Goal: Task Accomplishment & Management: Complete application form

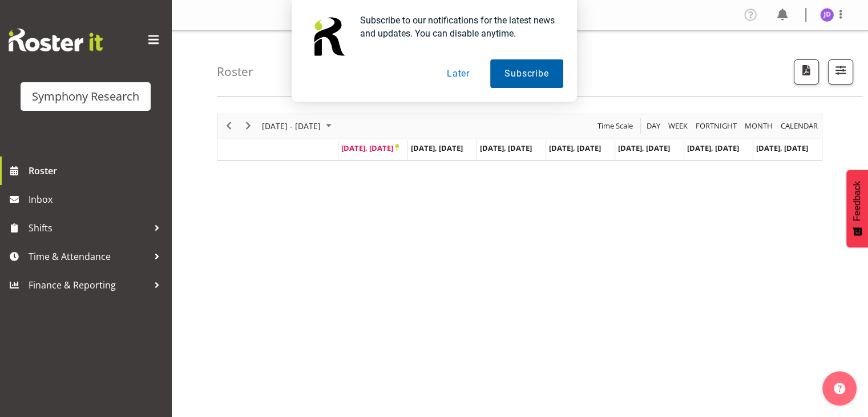
drag, startPoint x: 512, startPoint y: 73, endPoint x: 518, endPoint y: 74, distance: 5.7
click at [512, 73] on button "Subscribe" at bounding box center [526, 73] width 72 height 29
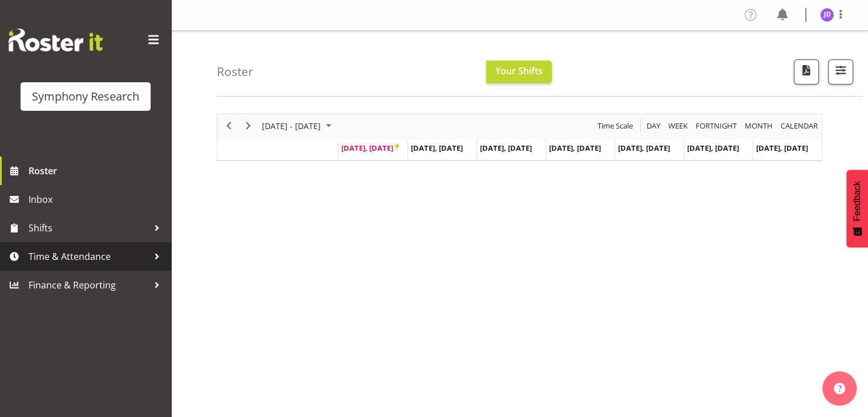
click at [65, 259] on span "Time & Attendance" at bounding box center [89, 256] width 120 height 17
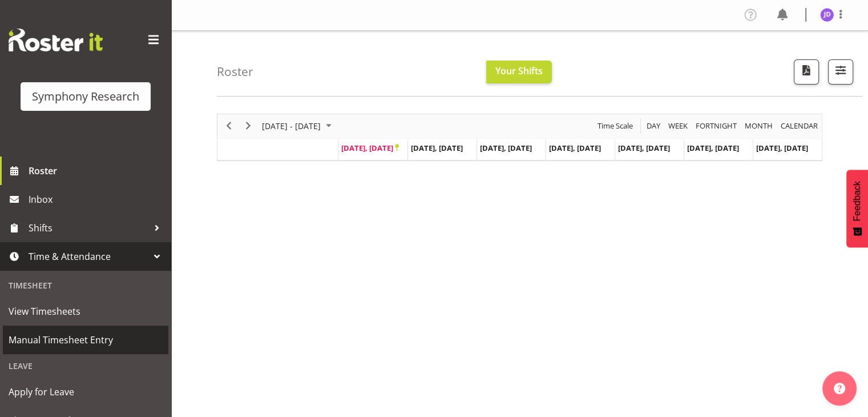
click at [76, 340] on span "Manual Timesheet Entry" at bounding box center [86, 339] width 154 height 17
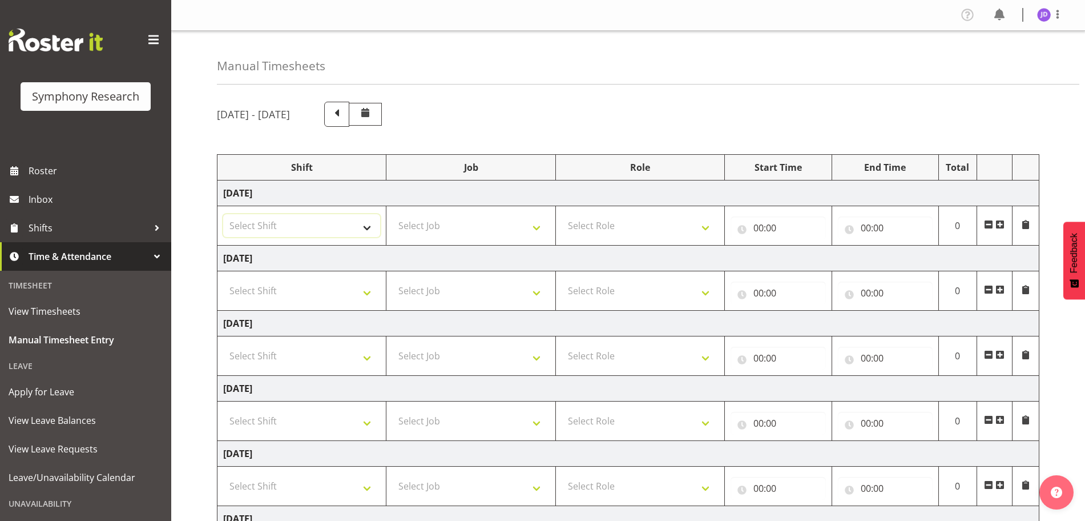
click at [368, 231] on select "Select Shift !!Weekend Residential (Roster IT Shift Label) *Business 9/10am ~ 4…" at bounding box center [301, 225] width 157 height 23
select select "26078"
click at [223, 214] on select "Select Shift !!Weekend Residential (Roster IT Shift Label) *Business 9/10am ~ 4…" at bounding box center [301, 225] width 157 height 23
click at [538, 230] on select "Select Job 550060 IF Admin 553492 World Poll Aus Wave 2 Main 2025 553493 World …" at bounding box center [470, 225] width 157 height 23
select select "10242"
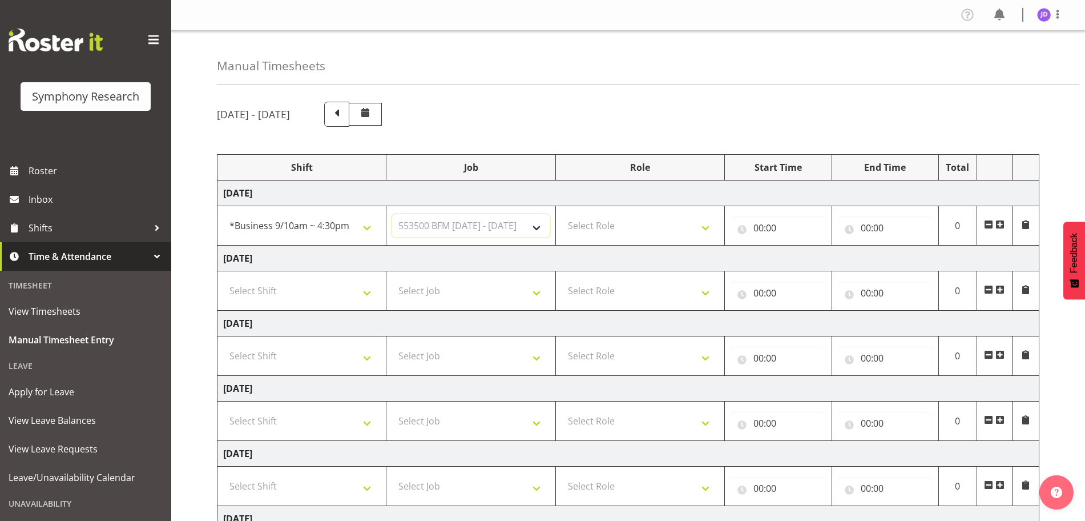
click at [392, 214] on select "Select Job 550060 IF Admin 553492 World Poll Aus Wave 2 Main 2025 553493 World …" at bounding box center [470, 225] width 157 height 23
click at [707, 231] on select "Select Role Briefing Interviewing" at bounding box center [640, 225] width 157 height 23
select select "297"
click at [562, 214] on select "Select Role Briefing Interviewing" at bounding box center [640, 225] width 157 height 23
click at [757, 228] on input "00:00" at bounding box center [778, 227] width 95 height 23
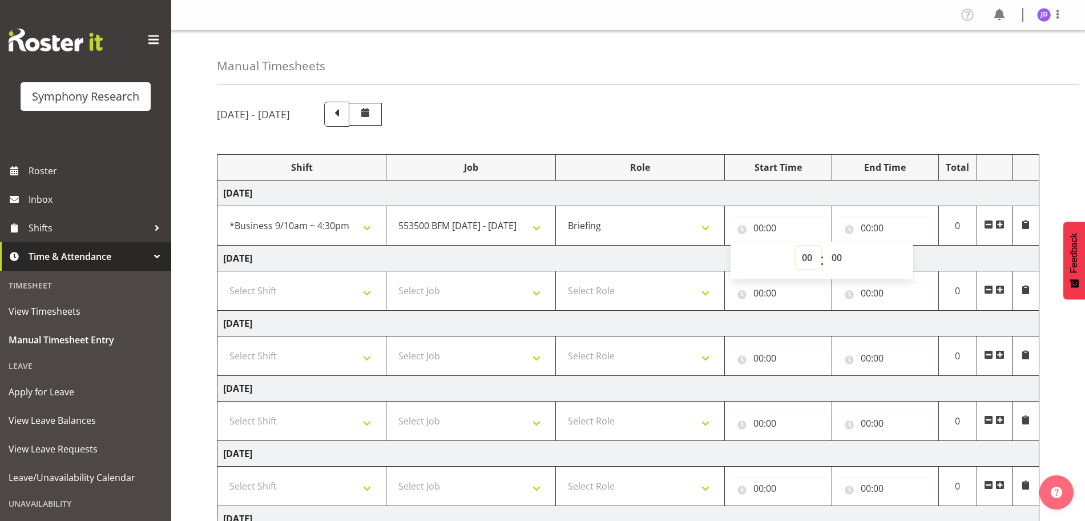
click at [811, 256] on select "00 01 02 03 04 05 06 07 08 09 10 11 12 13 14 15 16 17 18 19 20 21 22 23" at bounding box center [809, 257] width 26 height 23
select select "8"
click at [796, 246] on select "00 01 02 03 04 05 06 07 08 09 10 11 12 13 14 15 16 17 18 19 20 21 22 23" at bounding box center [809, 257] width 26 height 23
type input "08:00"
click at [840, 257] on select "00 01 02 03 04 05 06 07 08 09 10 11 12 13 14 15 16 17 18 19 20 21 22 23 24 25 2…" at bounding box center [838, 257] width 26 height 23
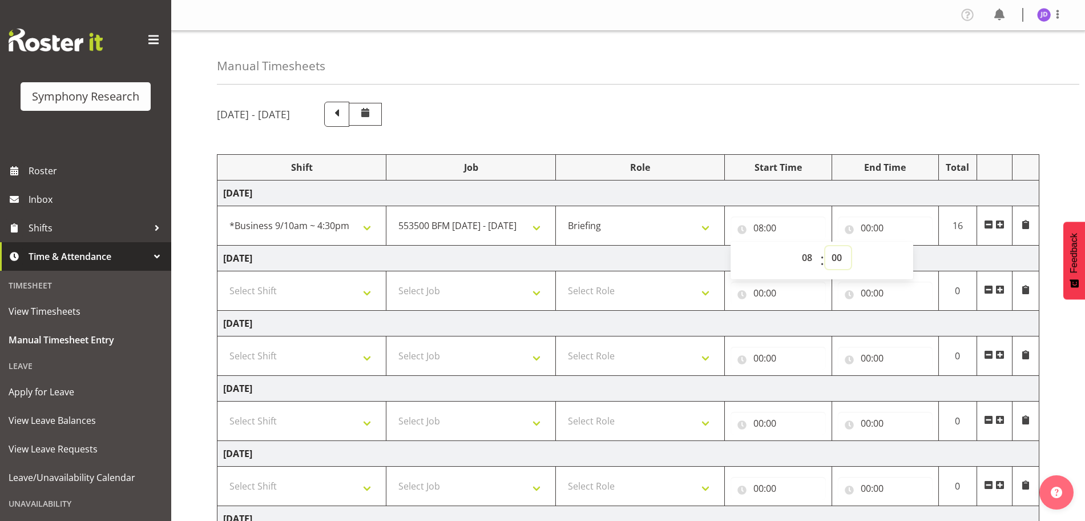
select select "27"
click at [825, 246] on select "00 01 02 03 04 05 06 07 08 09 10 11 12 13 14 15 16 17 18 19 20 21 22 23 24 25 2…" at bounding box center [838, 257] width 26 height 23
type input "08:27"
drag, startPoint x: 865, startPoint y: 226, endPoint x: 895, endPoint y: 243, distance: 34.8
click at [866, 226] on input "00:00" at bounding box center [885, 227] width 95 height 23
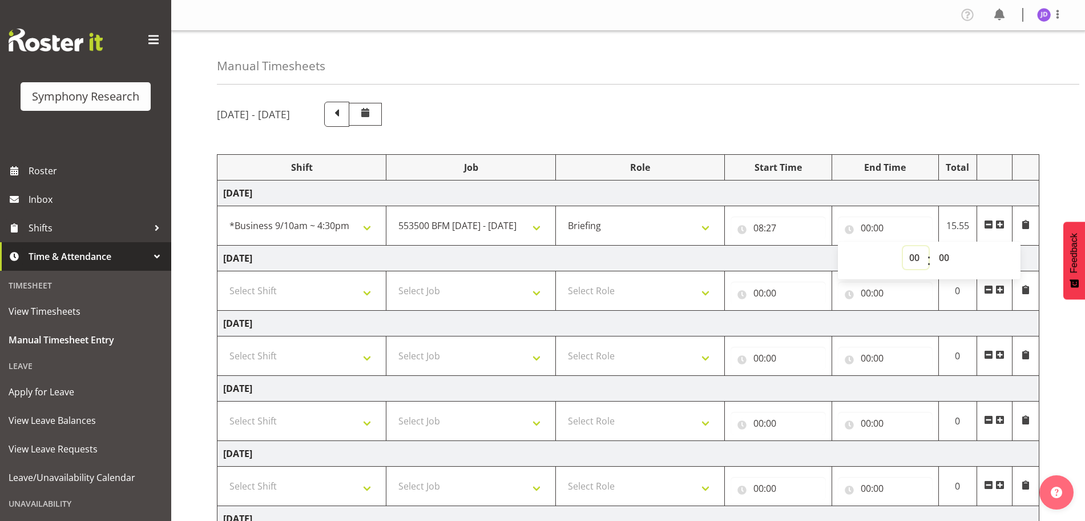
drag, startPoint x: 913, startPoint y: 256, endPoint x: 918, endPoint y: 246, distance: 11.2
click at [868, 256] on select "00 01 02 03 04 05 06 07 08 09 10 11 12 13 14 15 16 17 18 19 20 21 22 23" at bounding box center [916, 257] width 26 height 23
select select "8"
click at [868, 246] on select "00 01 02 03 04 05 06 07 08 09 10 11 12 13 14 15 16 17 18 19 20 21 22 23" at bounding box center [916, 257] width 26 height 23
type input "08:00"
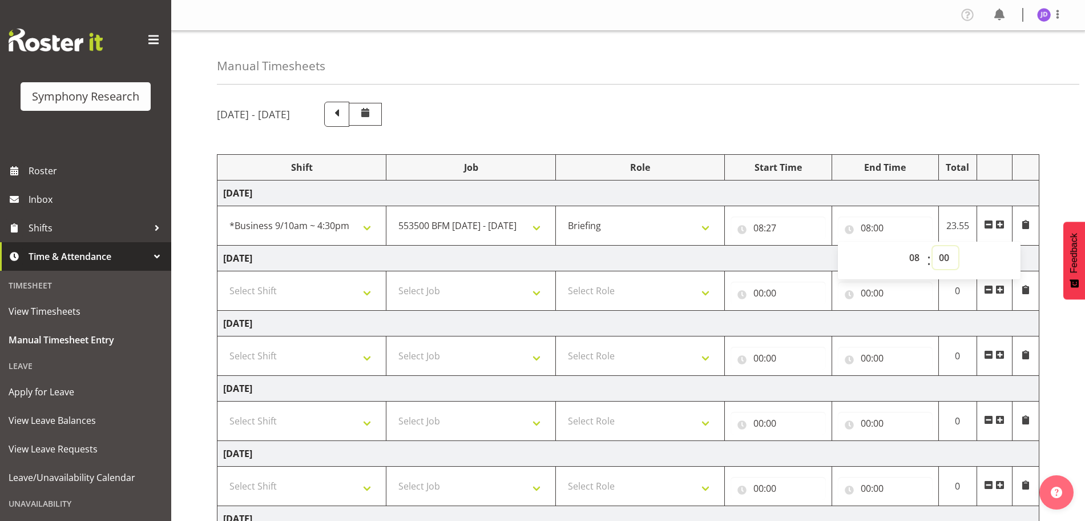
click at [868, 257] on select "00 01 02 03 04 05 06 07 08 09 10 11 12 13 14 15 16 17 18 19 20 21 22 23 24 25 2…" at bounding box center [946, 257] width 26 height 23
select select "37"
click at [868, 246] on select "00 01 02 03 04 05 06 07 08 09 10 11 12 13 14 15 16 17 18 19 20 21 22 23 24 25 2…" at bounding box center [946, 257] width 26 height 23
type input "08:37"
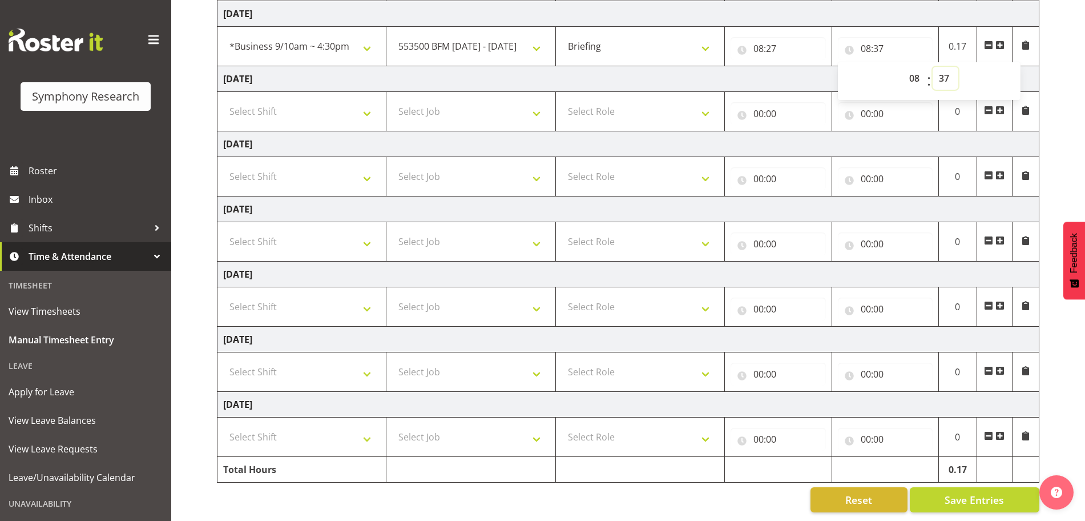
scroll to position [190, 0]
click at [868, 416] on span "Save Entries" at bounding box center [974, 499] width 59 height 15
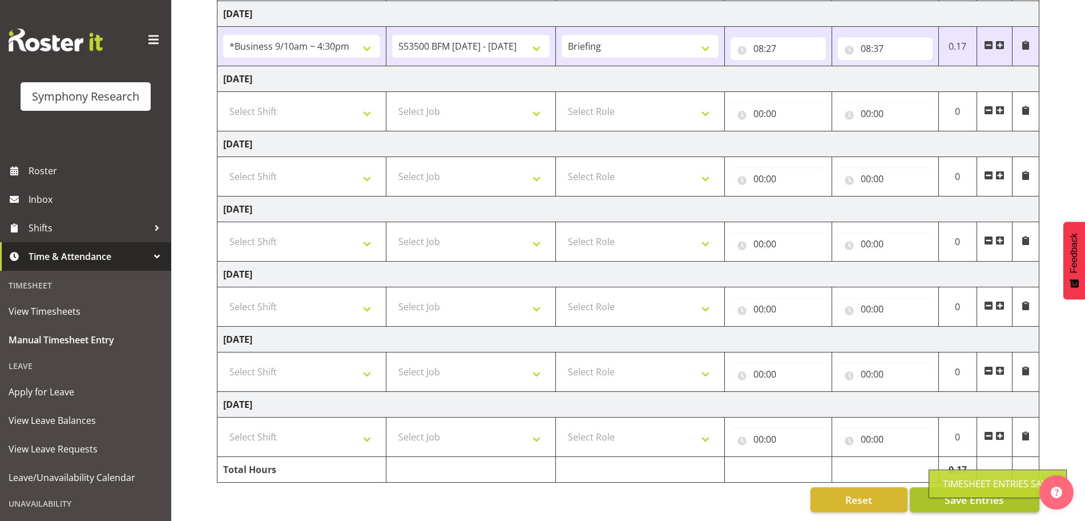
click at [868, 416] on div "Timesheet Entries Save" at bounding box center [998, 483] width 138 height 29
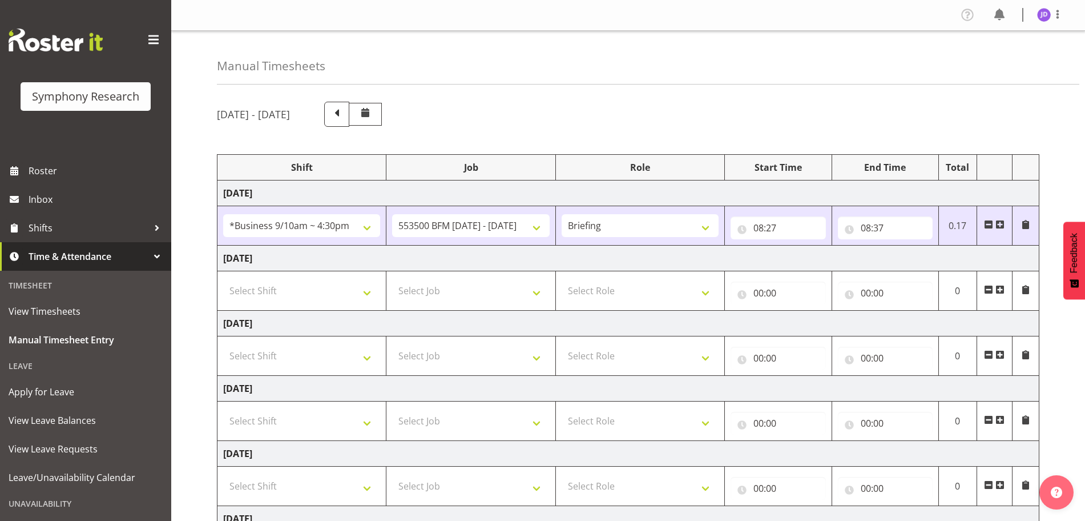
click at [868, 223] on span at bounding box center [999, 224] width 9 height 9
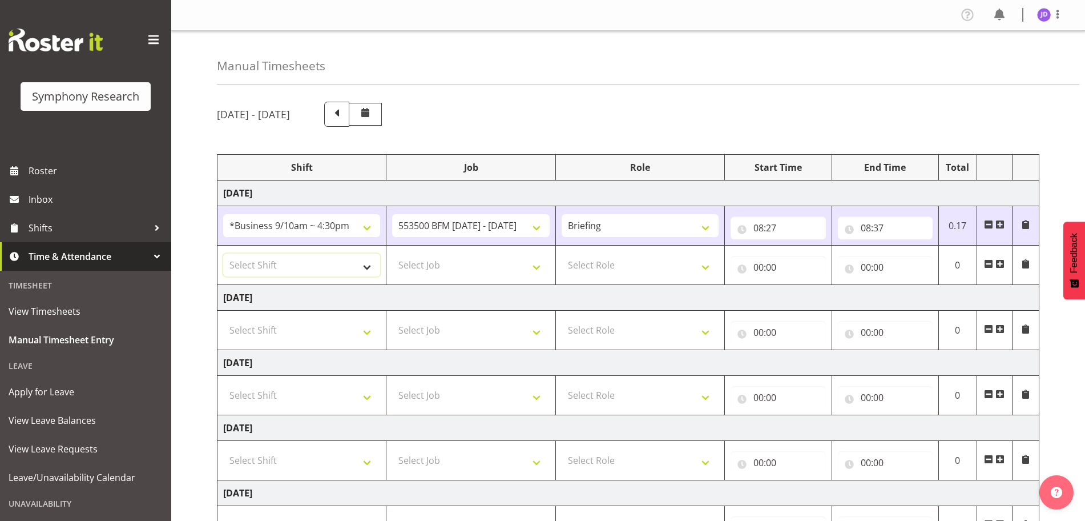
click at [369, 264] on select "Select Shift !!Weekend Residential (Roster IT Shift Label) *Business 9/10am ~ 4…" at bounding box center [301, 264] width 157 height 23
select select "26078"
click at [223, 253] on select "Select Shift !!Weekend Residential (Roster IT Shift Label) *Business 9/10am ~ 4…" at bounding box center [301, 264] width 157 height 23
click at [539, 268] on select "Select Job 550060 IF Admin 553492 World Poll Aus Wave 2 Main 2025 553493 World …" at bounding box center [470, 264] width 157 height 23
select select "10242"
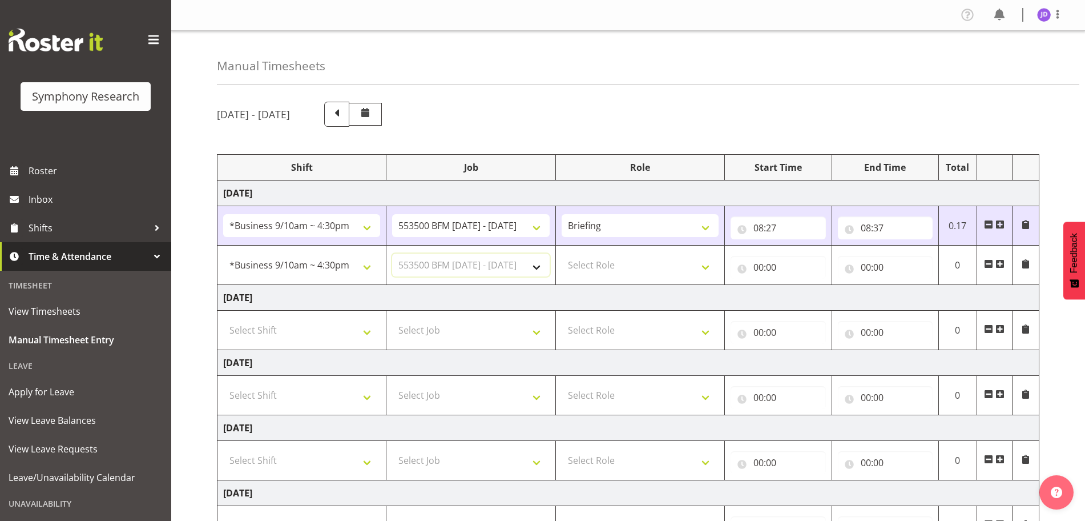
click at [392, 253] on select "Select Job 550060 IF Admin 553492 World Poll Aus Wave 2 Main 2025 553493 World …" at bounding box center [470, 264] width 157 height 23
click at [703, 269] on select "Select Role Briefing Interviewing" at bounding box center [640, 264] width 157 height 23
select select "47"
click at [562, 253] on select "Select Role Briefing Interviewing" at bounding box center [640, 264] width 157 height 23
click at [760, 269] on input "00:00" at bounding box center [778, 267] width 95 height 23
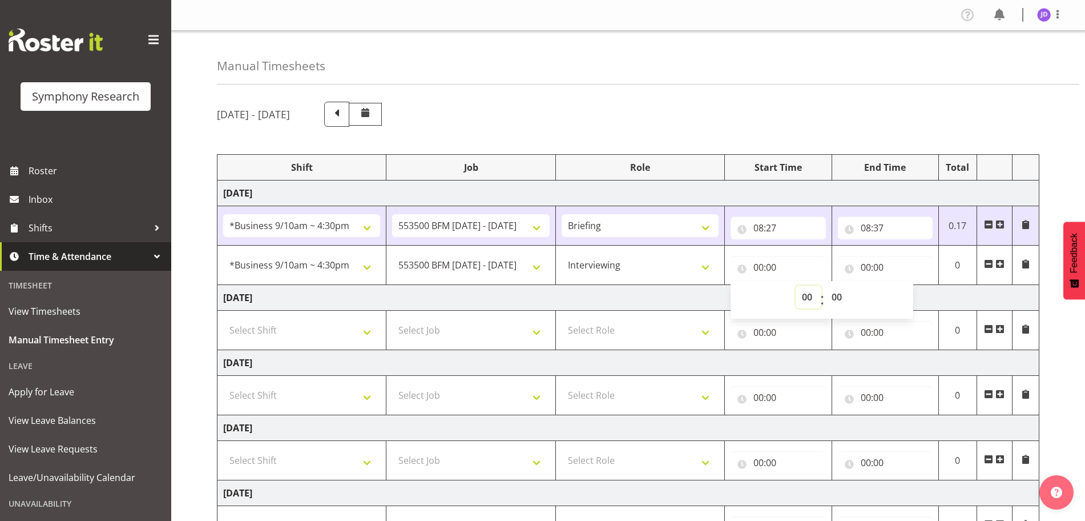
click at [807, 293] on select "00 01 02 03 04 05 06 07 08 09 10 11 12 13 14 15 16 17 18 19 20 21 22 23" at bounding box center [809, 296] width 26 height 23
select select "8"
click at [796, 285] on select "00 01 02 03 04 05 06 07 08 09 10 11 12 13 14 15 16 17 18 19 20 21 22 23" at bounding box center [809, 296] width 26 height 23
type input "08:00"
click at [840, 296] on select "00 01 02 03 04 05 06 07 08 09 10 11 12 13 14 15 16 17 18 19 20 21 22 23 24 25 2…" at bounding box center [838, 296] width 26 height 23
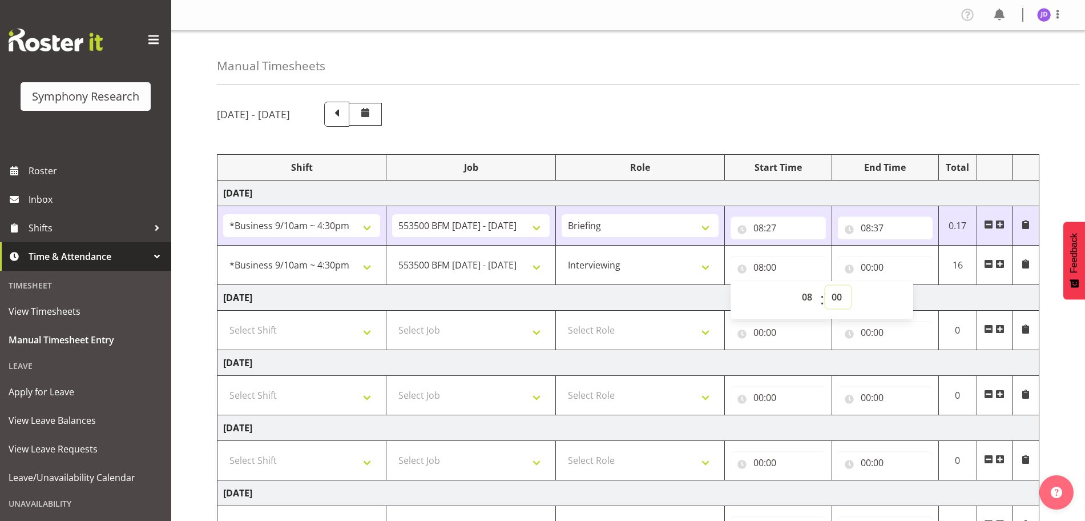
select select "37"
click at [825, 285] on select "00 01 02 03 04 05 06 07 08 09 10 11 12 13 14 15 16 17 18 19 20 21 22 23 24 25 2…" at bounding box center [838, 296] width 26 height 23
type input "08:37"
click at [864, 266] on input "00:00" at bounding box center [885, 267] width 95 height 23
click at [868, 295] on select "00 01 02 03 04 05 06 07 08 09 10 11 12 13 14 15 16 17 18 19 20 21 22 23" at bounding box center [916, 296] width 26 height 23
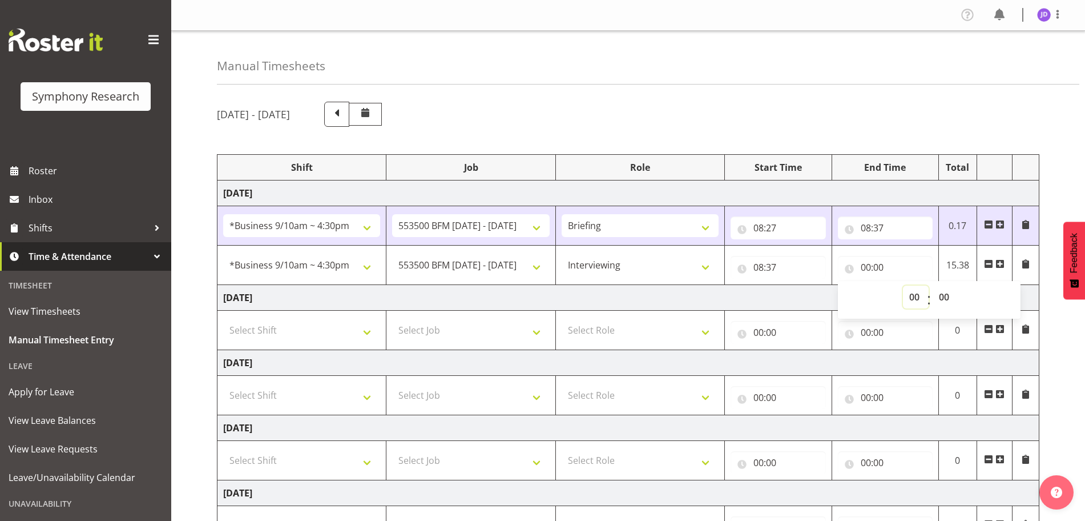
select select "12"
click at [868, 285] on select "00 01 02 03 04 05 06 07 08 09 10 11 12 13 14 15 16 17 18 19 20 21 22 23" at bounding box center [916, 296] width 26 height 23
type input "12:00"
click at [868, 295] on select "00 01 02 03 04 05 06 07 08 09 10 11 12 13 14 15 16 17 18 19 20 21 22 23 24 25 2…" at bounding box center [946, 296] width 26 height 23
select select "30"
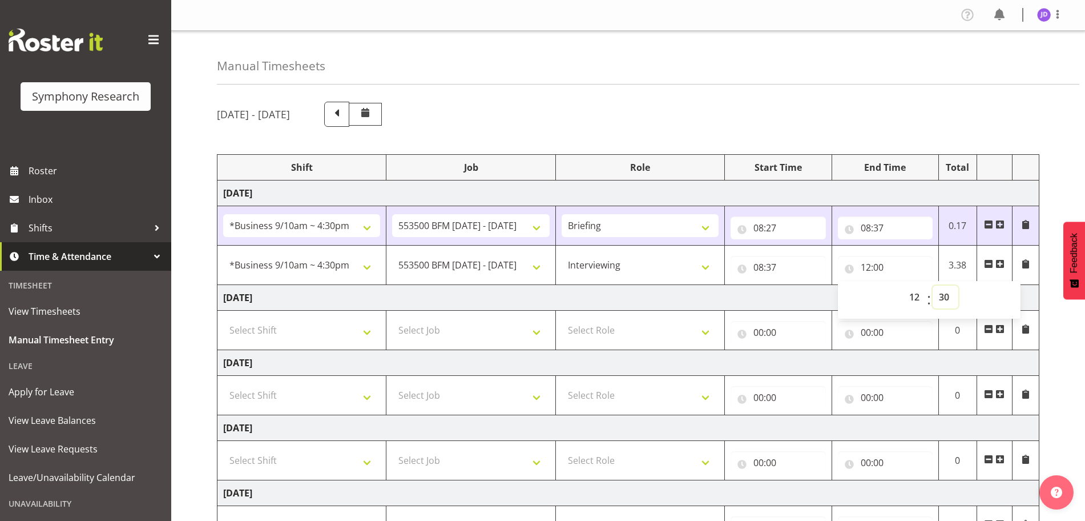
click at [868, 285] on select "00 01 02 03 04 05 06 07 08 09 10 11 12 13 14 15 16 17 18 19 20 21 22 23 24 25 2…" at bounding box center [946, 296] width 26 height 23
type input "12:30"
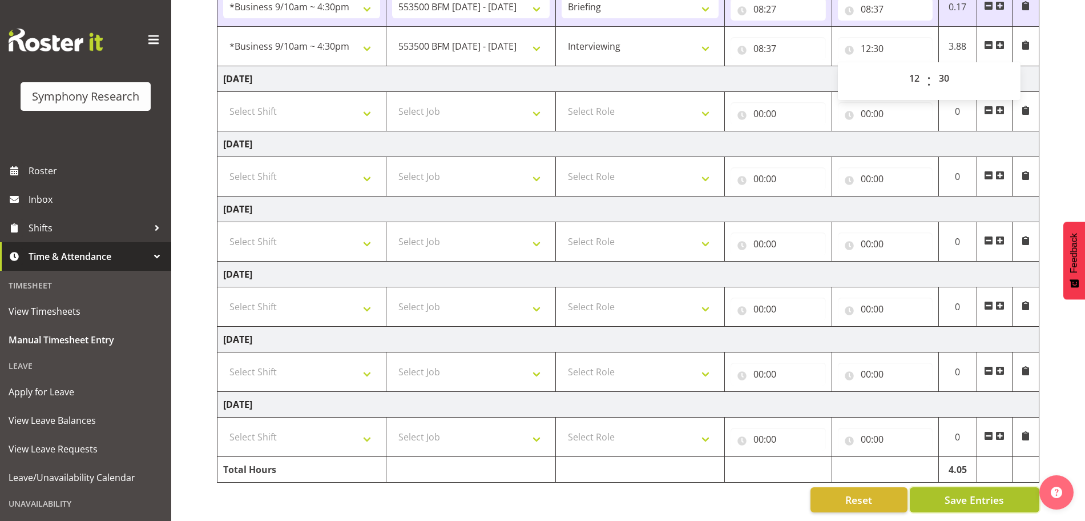
click at [868, 416] on span "Save Entries" at bounding box center [974, 499] width 59 height 15
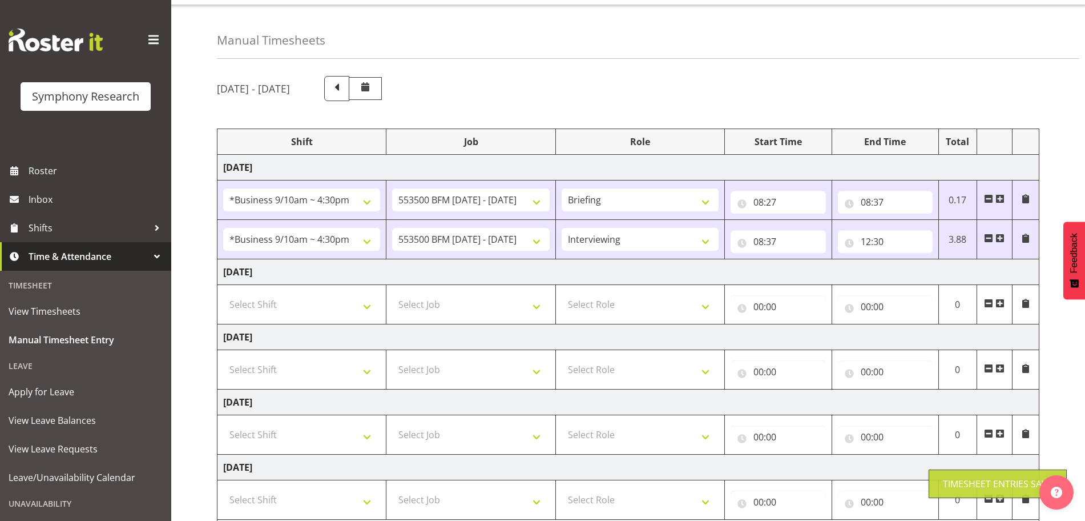
scroll to position [0, 0]
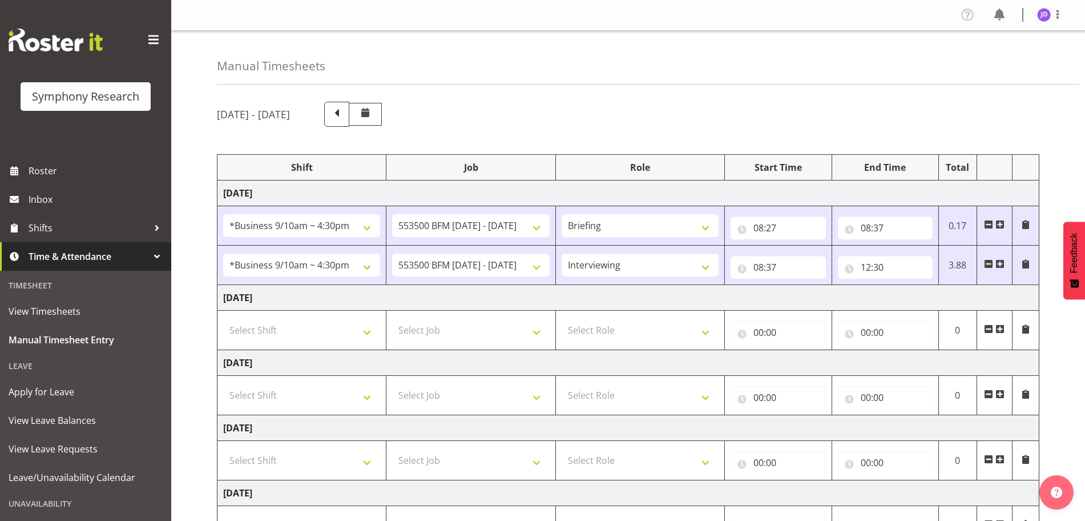
click at [868, 268] on span at bounding box center [999, 263] width 9 height 9
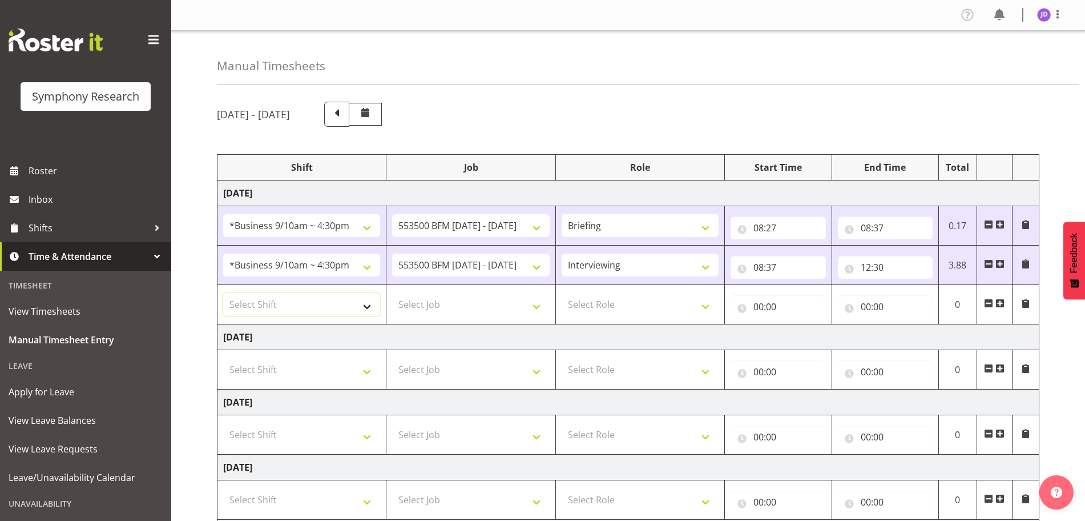
click at [364, 307] on select "Select Shift !!Weekend Residential (Roster IT Shift Label) *Business 9/10am ~ 4…" at bounding box center [301, 304] width 157 height 23
select select "26078"
click at [223, 293] on select "Select Shift !!Weekend Residential (Roster IT Shift Label) *Business 9/10am ~ 4…" at bounding box center [301, 304] width 157 height 23
click at [539, 309] on select "Select Job 550060 IF Admin 553492 World Poll Aus Wave 2 Main 2025 553493 World …" at bounding box center [470, 304] width 157 height 23
select select "10242"
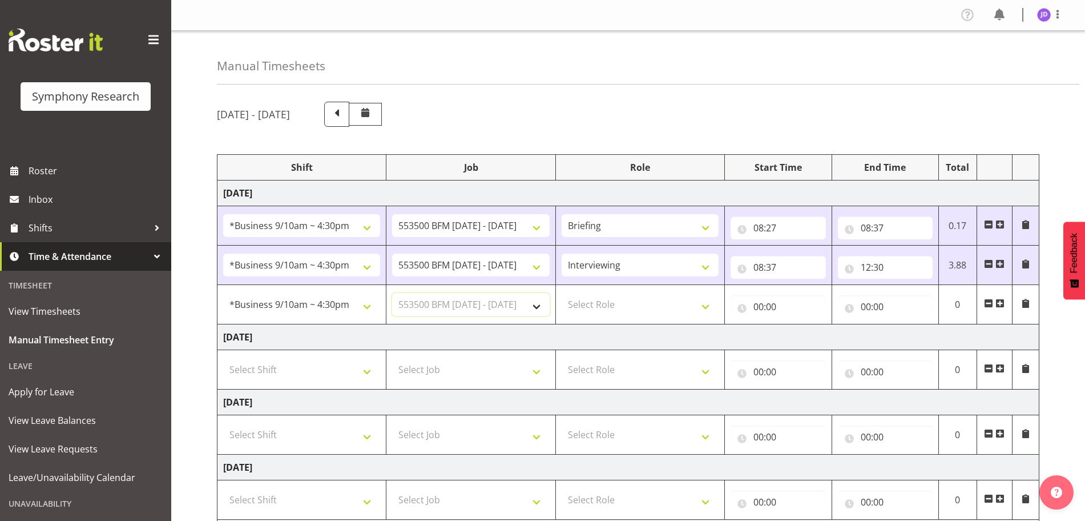
click at [392, 293] on select "Select Job 550060 IF Admin 553492 World Poll Aus Wave 2 Main 2025 553493 World …" at bounding box center [470, 304] width 157 height 23
click at [707, 303] on select "Select Role Briefing Interviewing" at bounding box center [640, 304] width 157 height 23
select select "47"
click at [562, 293] on select "Select Role Briefing Interviewing" at bounding box center [640, 304] width 157 height 23
drag, startPoint x: 760, startPoint y: 304, endPoint x: 791, endPoint y: 323, distance: 35.8
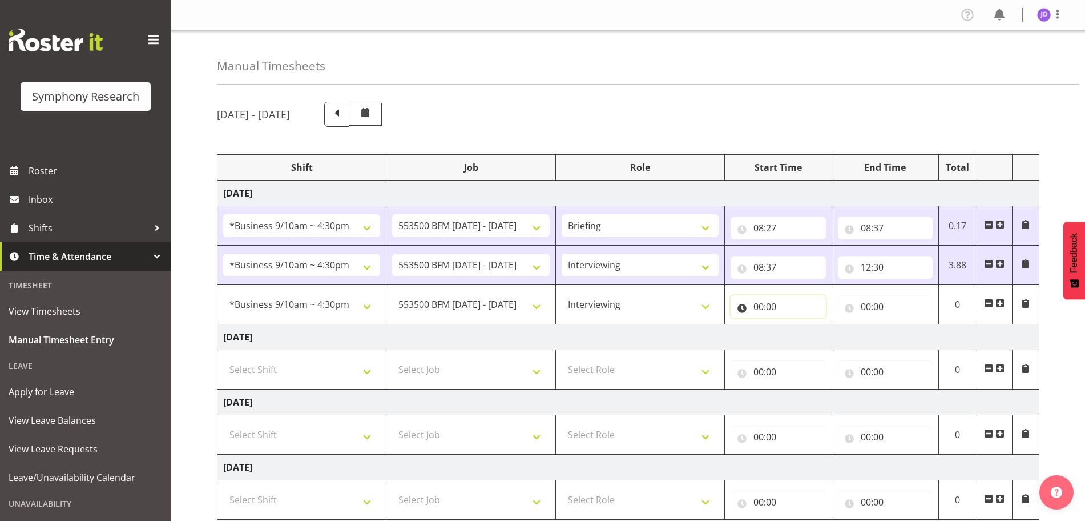
click at [761, 307] on input "00:00" at bounding box center [778, 306] width 95 height 23
click at [807, 333] on select "00 01 02 03 04 05 06 07 08 09 10 11 12 13 14 15 16 17 18 19 20 21 22 23" at bounding box center [809, 336] width 26 height 23
select select "13"
click at [796, 325] on select "00 01 02 03 04 05 06 07 08 09 10 11 12 13 14 15 16 17 18 19 20 21 22 23" at bounding box center [809, 336] width 26 height 23
type input "13:00"
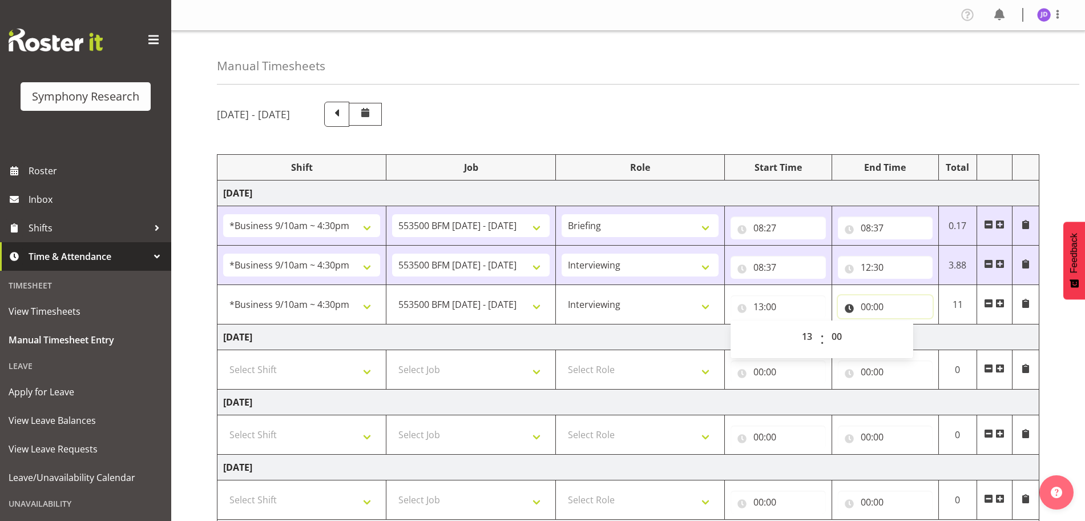
click at [866, 305] on input "00:00" at bounding box center [885, 306] width 95 height 23
click at [868, 335] on select "00 01 02 03 04 05 06 07 08 09 10 11 12 13 14 15 16 17 18 19 20 21 22 23" at bounding box center [916, 336] width 26 height 23
select select "16"
click at [868, 325] on select "00 01 02 03 04 05 06 07 08 09 10 11 12 13 14 15 16 17 18 19 20 21 22 23" at bounding box center [916, 336] width 26 height 23
type input "16:00"
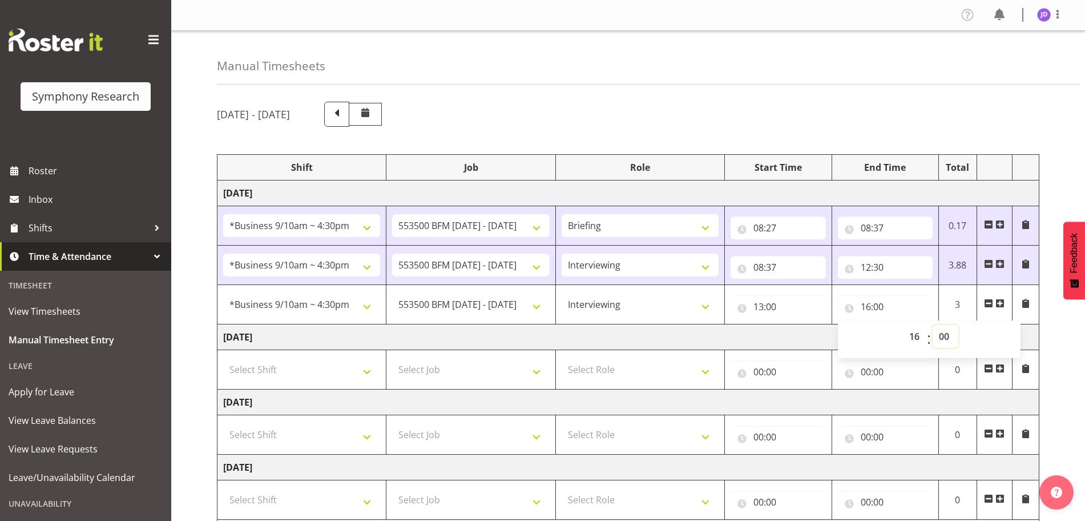
click at [868, 332] on select "00 01 02 03 04 05 06 07 08 09 10 11 12 13 14 15 16 17 18 19 20 21 22 23 24 25 2…" at bounding box center [946, 336] width 26 height 23
select select "41"
click at [868, 325] on select "00 01 02 03 04 05 06 07 08 09 10 11 12 13 14 15 16 17 18 19 20 21 22 23 24 25 2…" at bounding box center [946, 336] width 26 height 23
type input "16:41"
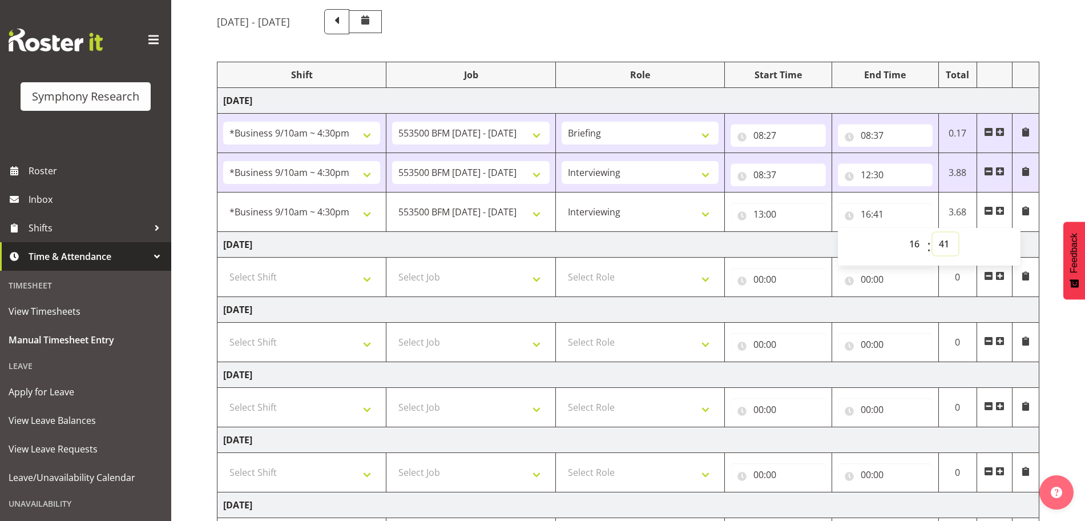
scroll to position [257, 0]
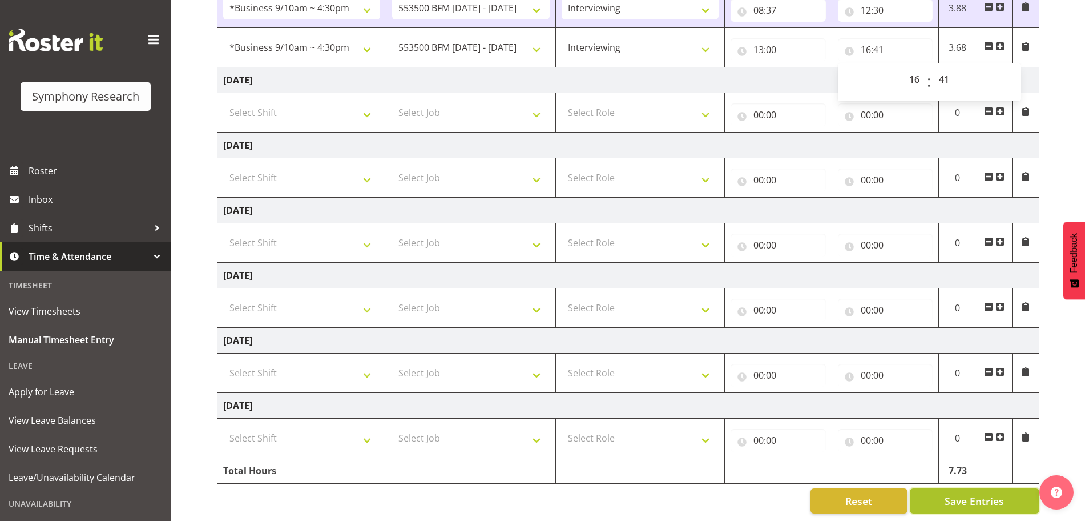
click at [868, 416] on span "Save Entries" at bounding box center [974, 500] width 59 height 15
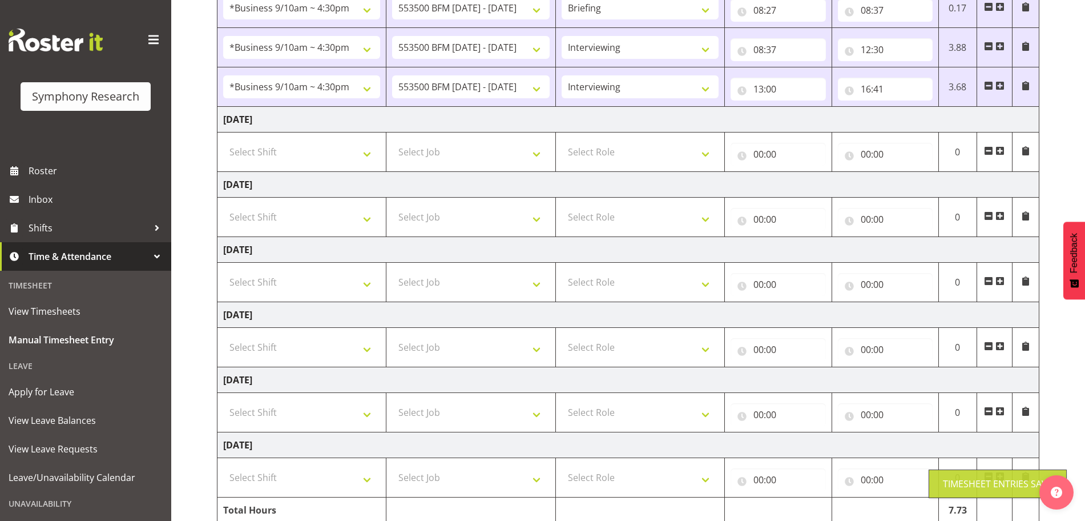
scroll to position [0, 0]
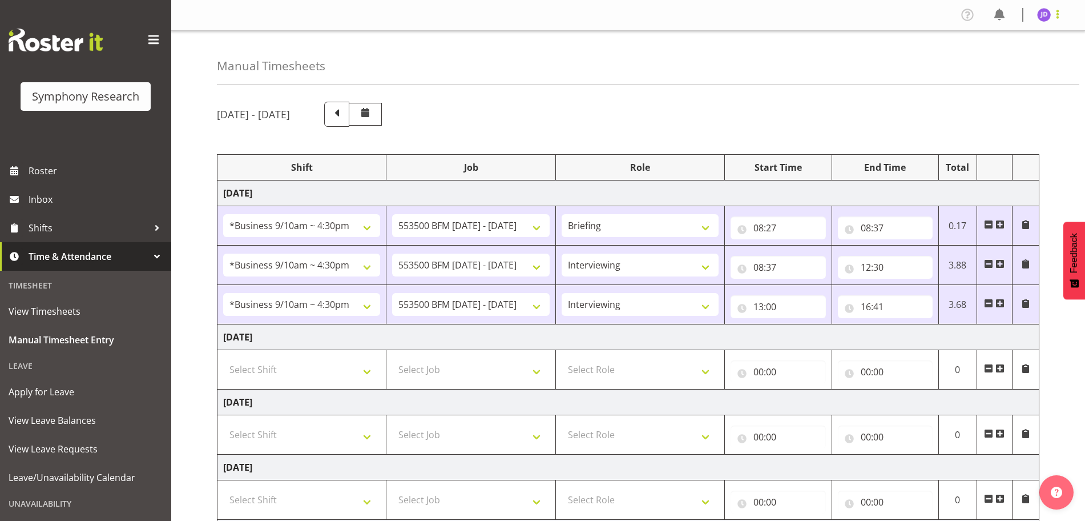
click at [868, 20] on span at bounding box center [1058, 14] width 14 height 14
click at [868, 61] on link "Log Out" at bounding box center [1010, 60] width 110 height 21
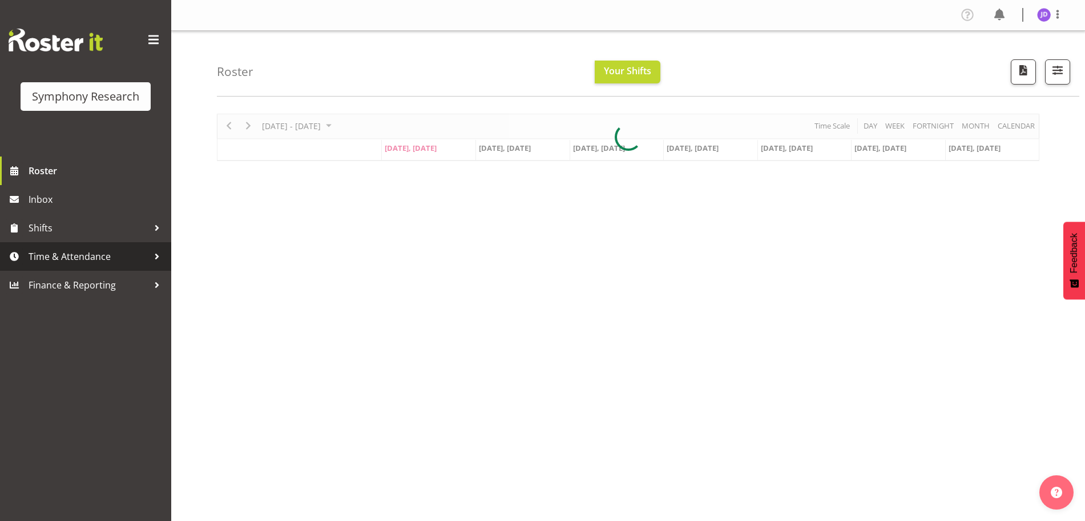
click at [94, 257] on span "Time & Attendance" at bounding box center [89, 256] width 120 height 17
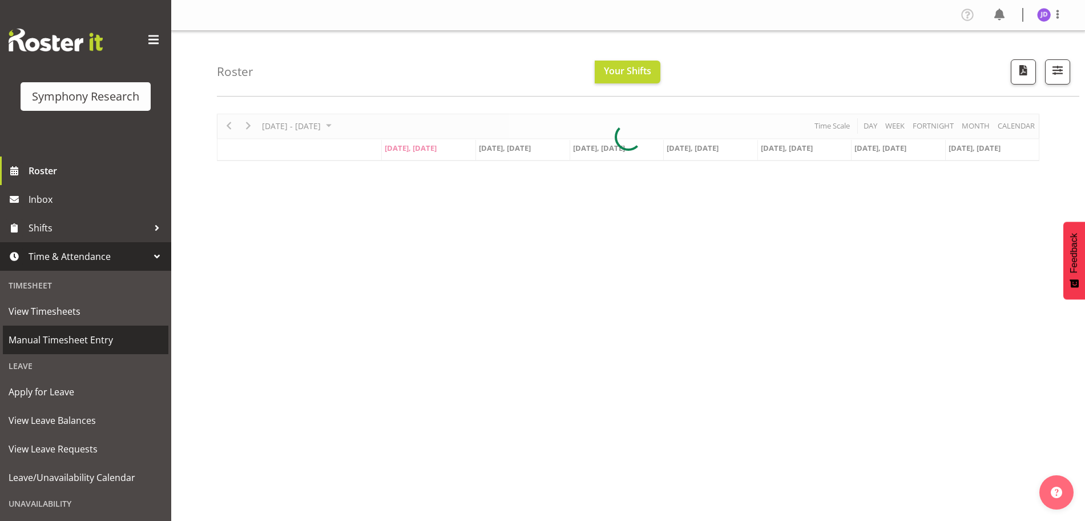
click at [80, 342] on span "Manual Timesheet Entry" at bounding box center [86, 339] width 154 height 17
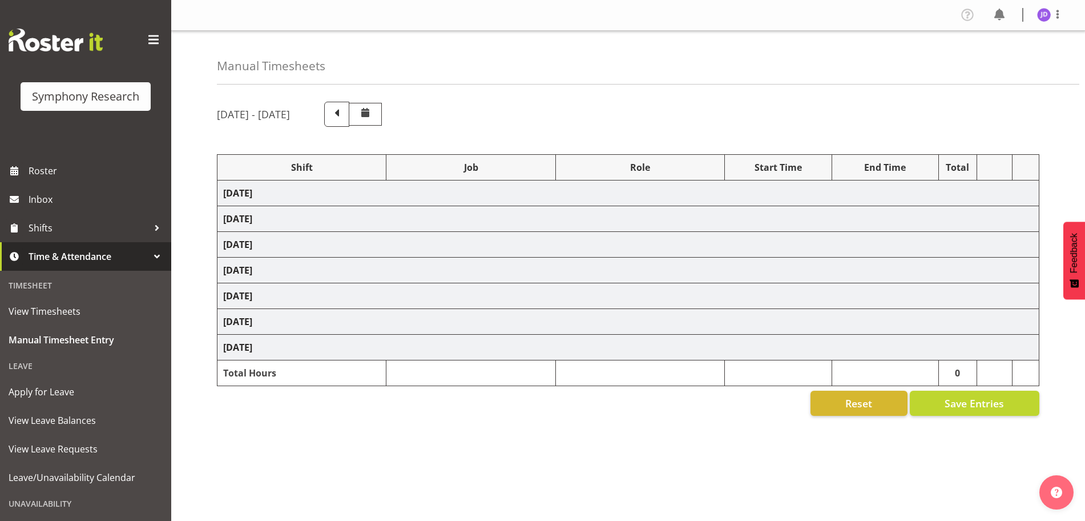
select select "26078"
select select "10242"
select select "26078"
select select "10242"
select select "47"
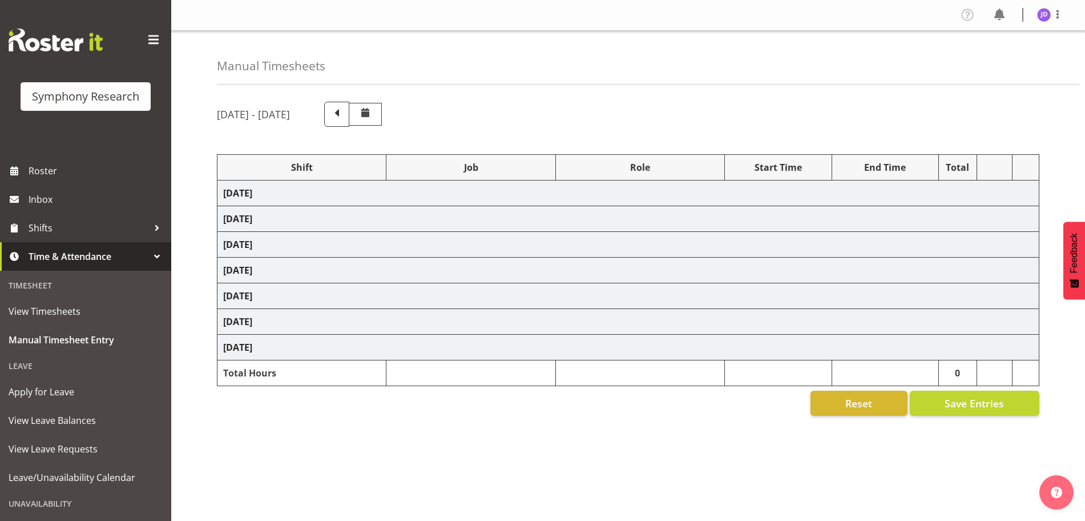
select select "26078"
select select "10242"
select select "47"
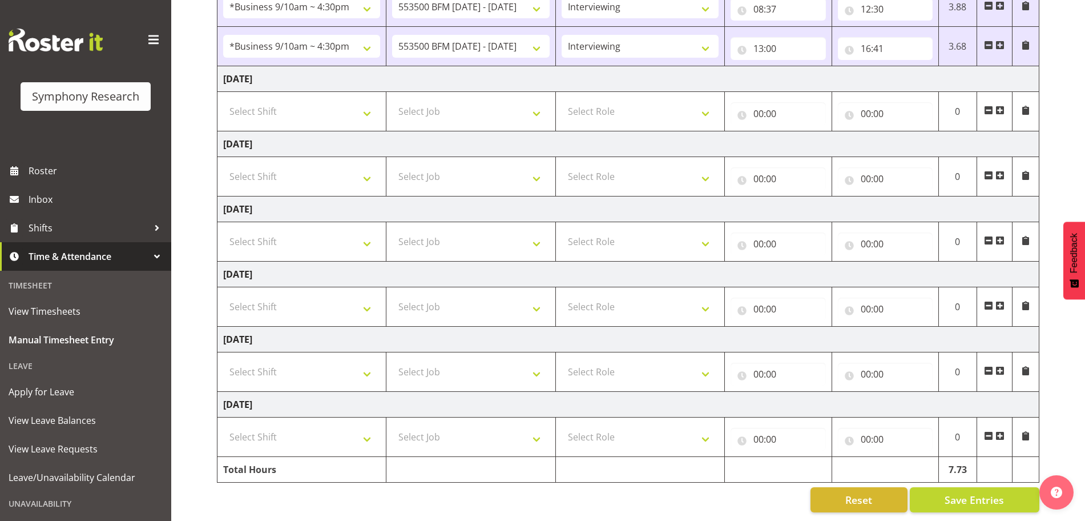
scroll to position [269, 0]
click at [970, 492] on span "Save Entries" at bounding box center [974, 499] width 59 height 15
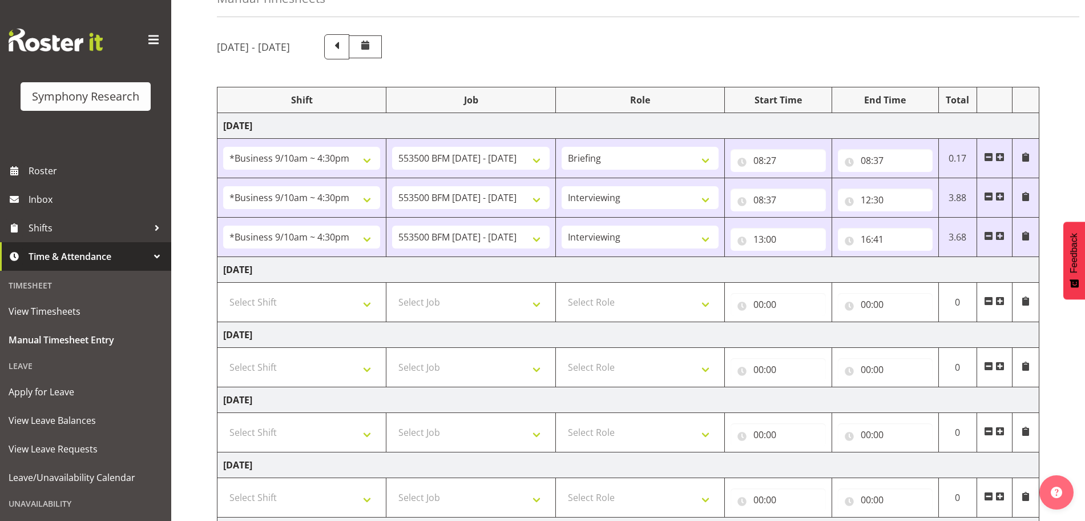
scroll to position [0, 0]
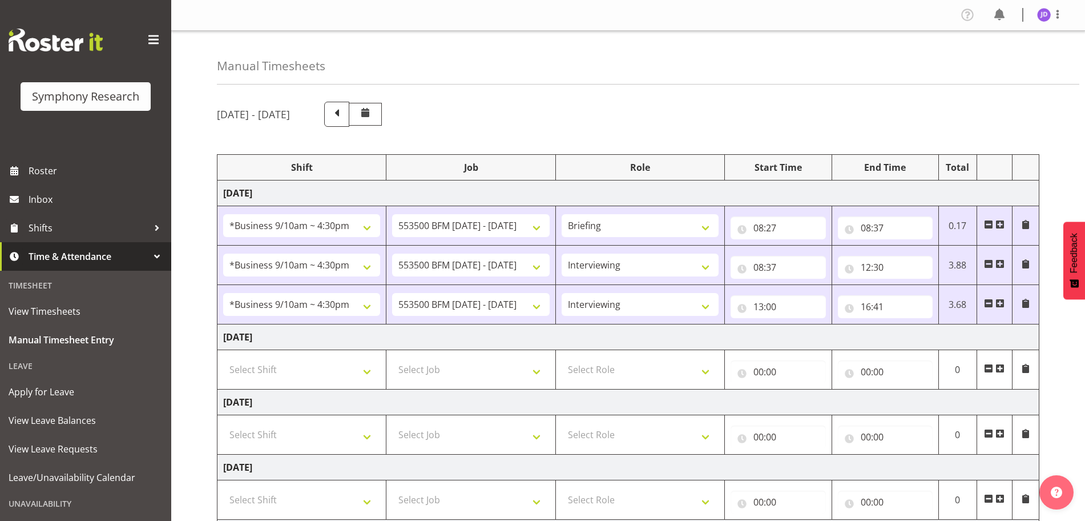
click at [1061, 22] on div at bounding box center [1058, 14] width 14 height 15
click at [988, 61] on link "Log Out" at bounding box center [1010, 60] width 110 height 21
